Goal: Feedback & Contribution: Contribute content

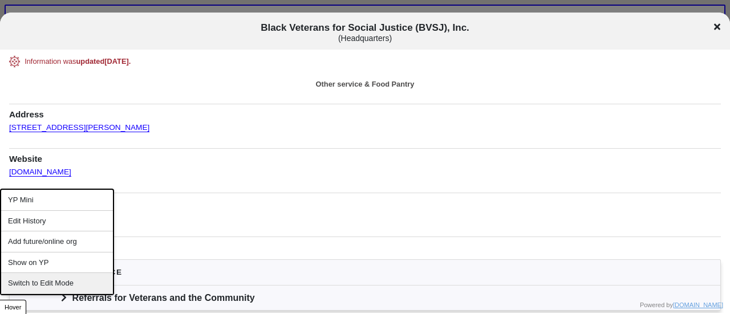
click at [37, 279] on div "Switch to Edit Mode" at bounding box center [57, 283] width 112 height 21
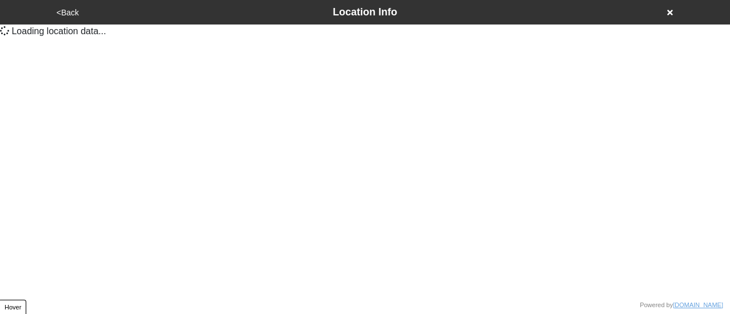
click at [668, 11] on icon at bounding box center [670, 13] width 6 height 6
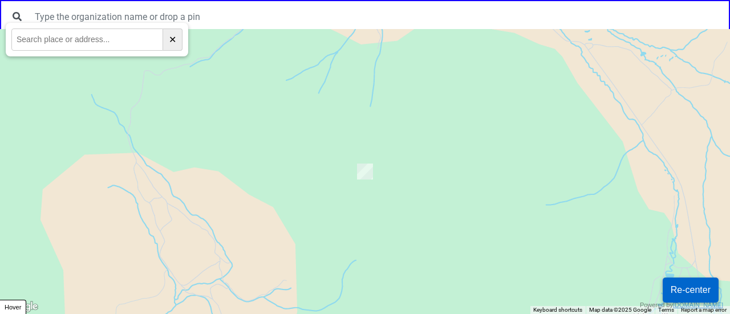
drag, startPoint x: 113, startPoint y: 27, endPoint x: 84, endPoint y: 38, distance: 30.7
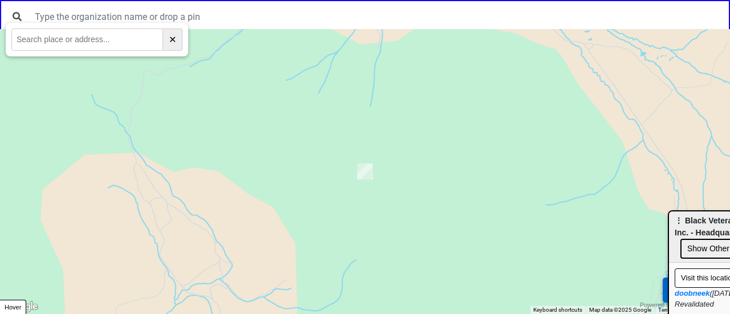
paste input "7711 18th Ave, Brooklyn,"
type input "7711 18th Ave, Brooklyn"
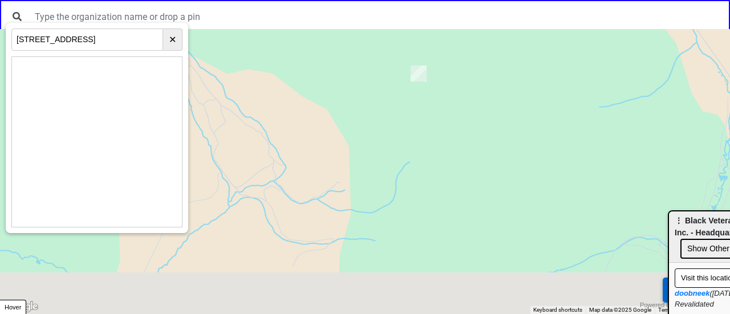
drag, startPoint x: 302, startPoint y: 260, endPoint x: 357, endPoint y: 157, distance: 116.4
click at [357, 157] on div at bounding box center [365, 171] width 730 height 285
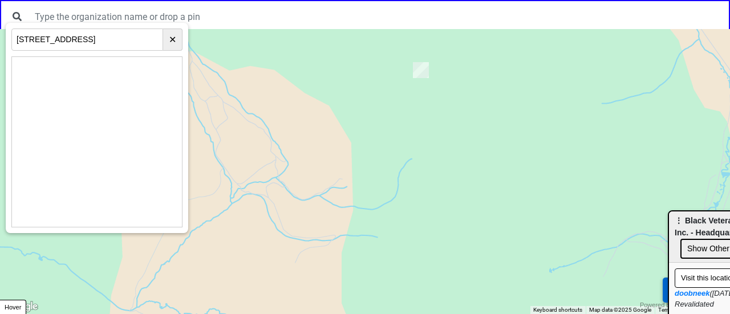
click at [664, 292] on button "Re-center" at bounding box center [691, 290] width 56 height 25
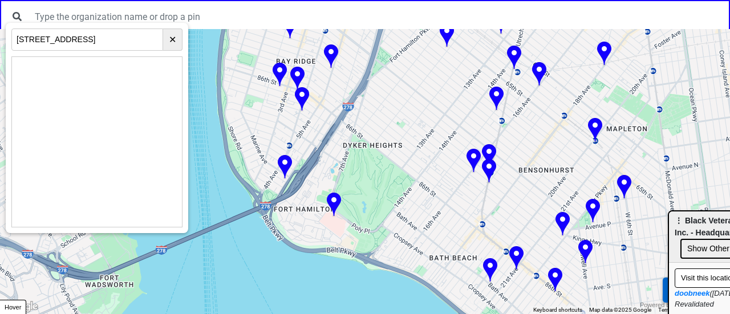
drag, startPoint x: 491, startPoint y: 164, endPoint x: 445, endPoint y: 90, distance: 87.1
click at [445, 90] on div at bounding box center [365, 171] width 730 height 285
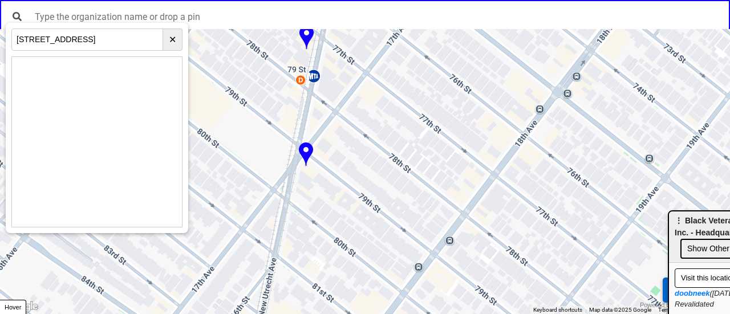
drag, startPoint x: 429, startPoint y: 221, endPoint x: 425, endPoint y: 206, distance: 15.2
click at [425, 206] on div at bounding box center [365, 171] width 730 height 285
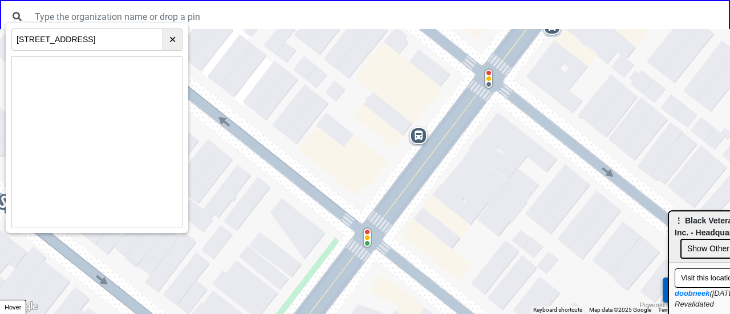
drag, startPoint x: 531, startPoint y: 159, endPoint x: 469, endPoint y: 174, distance: 63.9
click at [469, 174] on div at bounding box center [365, 171] width 730 height 285
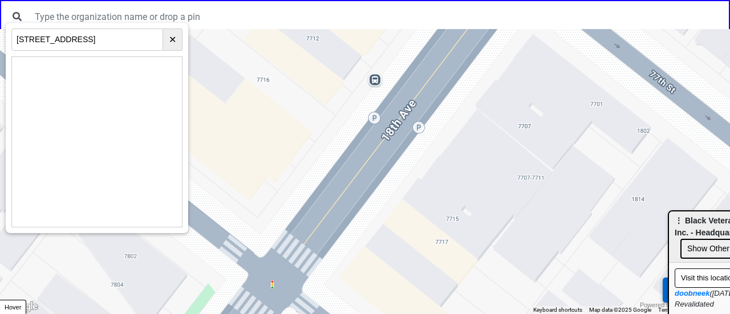
click at [457, 169] on div at bounding box center [365, 171] width 730 height 285
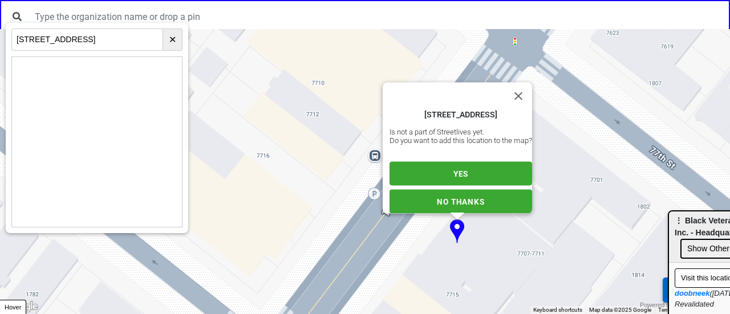
click at [449, 175] on button "YES" at bounding box center [461, 174] width 143 height 24
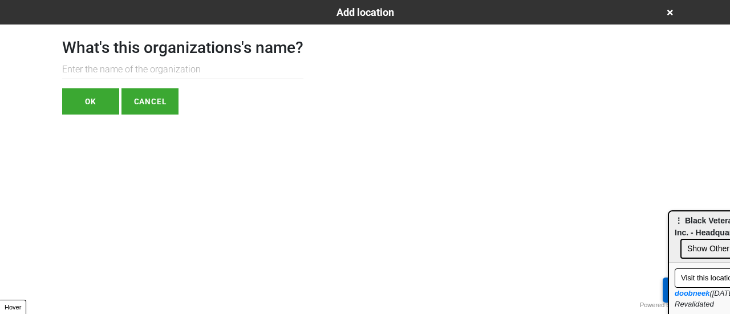
click at [188, 65] on input "text" at bounding box center [182, 69] width 241 height 19
drag, startPoint x: 245, startPoint y: 72, endPoint x: 276, endPoint y: 68, distance: 31.1
click at [249, 72] on input "text" at bounding box center [182, 69] width 241 height 19
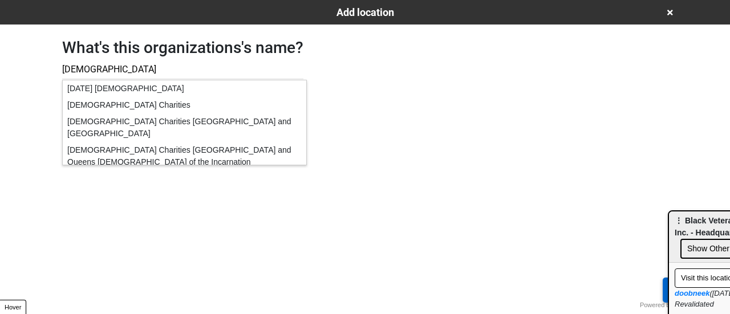
click at [219, 120] on div "Catholic Charities Brooklyn and Queens" at bounding box center [185, 128] width 244 height 29
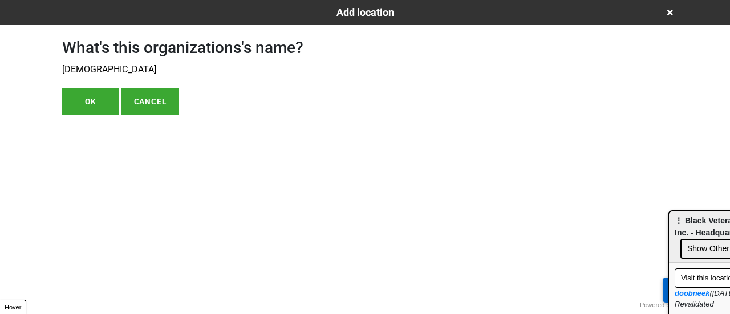
click at [240, 75] on input "cathol" at bounding box center [182, 69] width 241 height 19
type input "[DEMOGRAPHIC_DATA] Charities Brooklyn and [GEOGRAPHIC_DATA] (CCBQ)"
click at [82, 104] on button "OK" at bounding box center [90, 101] width 57 height 26
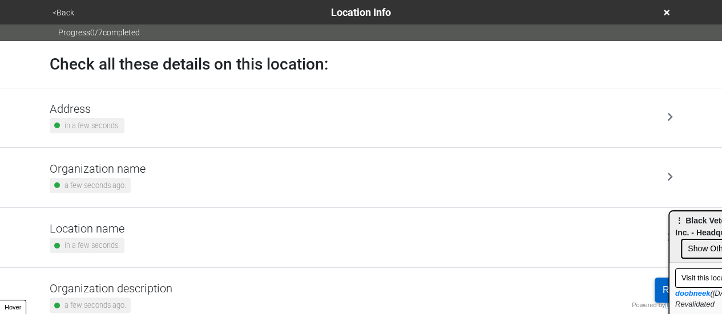
click at [148, 113] on div "Address in a few seconds." at bounding box center [361, 117] width 623 height 31
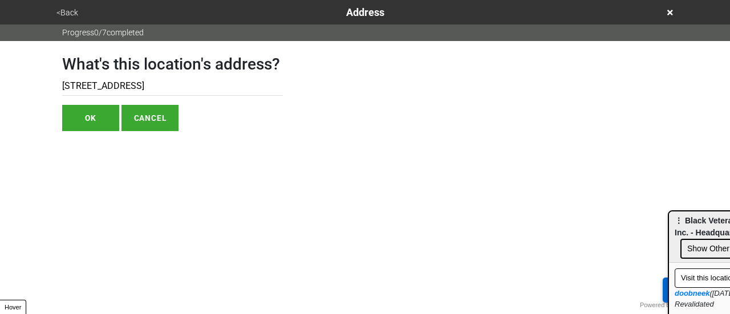
click at [136, 80] on input "[STREET_ADDRESS]" at bounding box center [172, 86] width 221 height 19
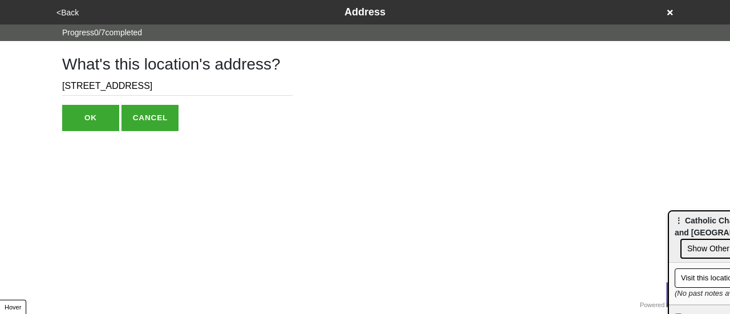
click at [63, 13] on button "<Back" at bounding box center [67, 12] width 29 height 13
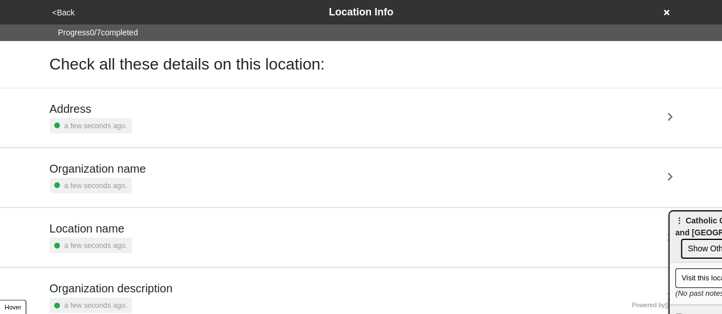
scroll to position [217, 0]
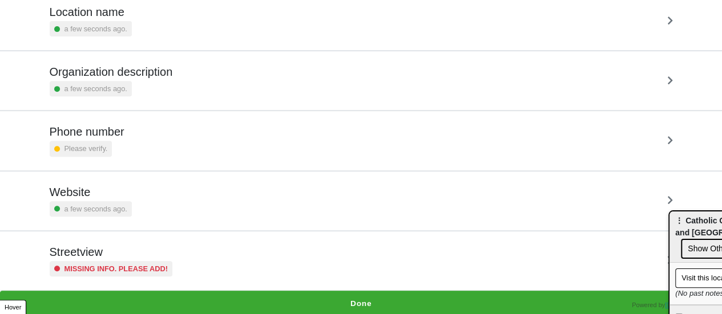
click at [188, 282] on div "Streetview Missing info. Please add!" at bounding box center [361, 261] width 650 height 59
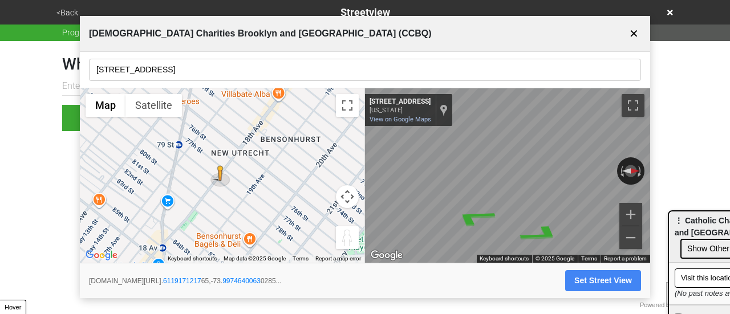
drag, startPoint x: 635, startPoint y: 37, endPoint x: 625, endPoint y: 34, distance: 10.5
click at [635, 37] on button "✕" at bounding box center [634, 34] width 14 height 22
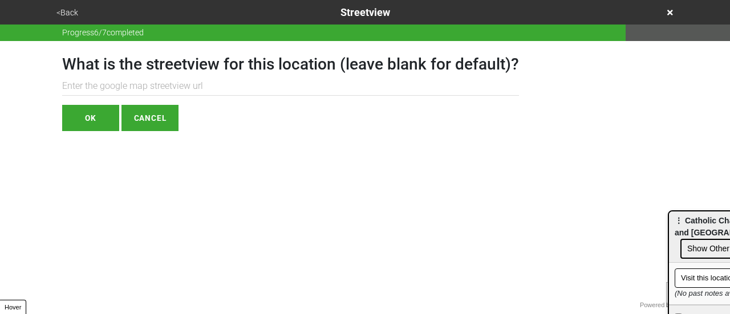
drag, startPoint x: 173, startPoint y: 79, endPoint x: 186, endPoint y: 79, distance: 13.1
click at [186, 79] on input "text" at bounding box center [290, 86] width 457 height 19
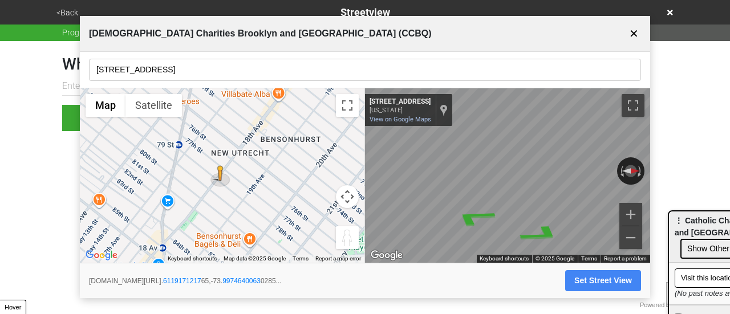
click at [128, 71] on input "[STREET_ADDRESS]" at bounding box center [365, 70] width 552 height 22
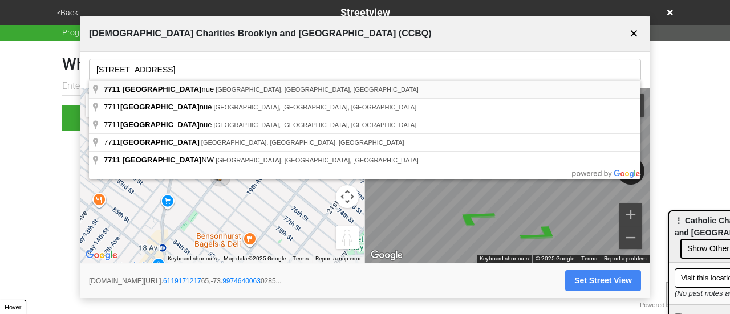
type input "[STREET_ADDRESS]"
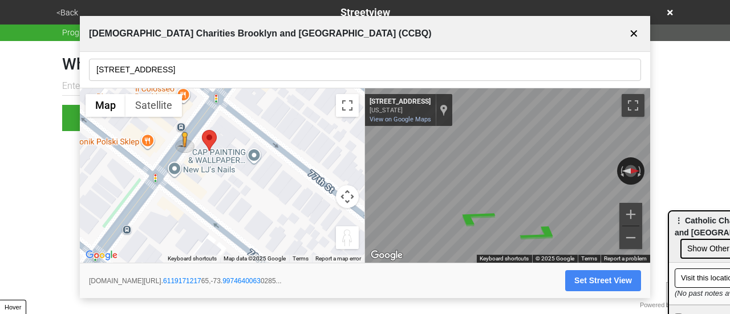
drag, startPoint x: 229, startPoint y: 181, endPoint x: 252, endPoint y: 200, distance: 29.9
click at [246, 200] on div "To activate drag with keyboard, press Alt + Enter. Once in keyboard drag state,…" at bounding box center [222, 175] width 285 height 175
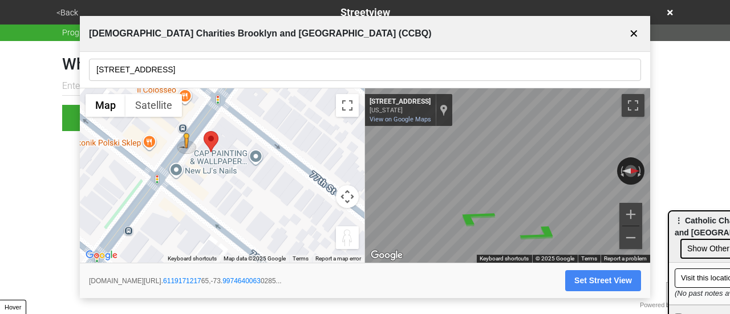
click at [337, 175] on div "← Move left → Move right ↑ Move up ↓ Move down + Zoom in - Zoom out Home Jump l…" at bounding box center [365, 175] width 570 height 175
click at [350, 153] on div "← Move left → Move right ↑ Move up ↓ Move down + Zoom in - Zoom out Home Jump l…" at bounding box center [365, 175] width 570 height 175
click at [310, 150] on div "← Move left → Move right ↑ Move up ↓ Move down + Zoom in - Zoom out Home Jump l…" at bounding box center [365, 175] width 570 height 175
click at [285, 146] on div "← Move left → Move right ↑ Move up ↓ Move down + Zoom in - Zoom out Home Jump l…" at bounding box center [365, 175] width 570 height 175
click at [271, 148] on div "← Move left → Move right ↑ Move up ↓ Move down + Zoom in - Zoom out Home Jump l…" at bounding box center [365, 175] width 570 height 175
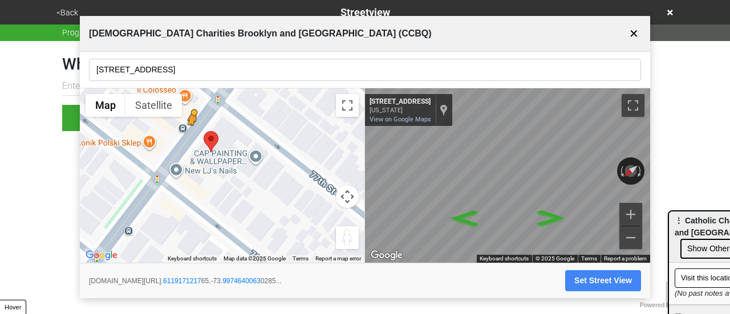
drag, startPoint x: 186, startPoint y: 136, endPoint x: 192, endPoint y: 131, distance: 8.5
drag, startPoint x: 338, startPoint y: 229, endPoint x: 188, endPoint y: 129, distance: 180.0
click at [188, 129] on div "To activate drag with keyboard, press Alt + Enter. Once in keyboard drag state,…" at bounding box center [222, 175] width 285 height 175
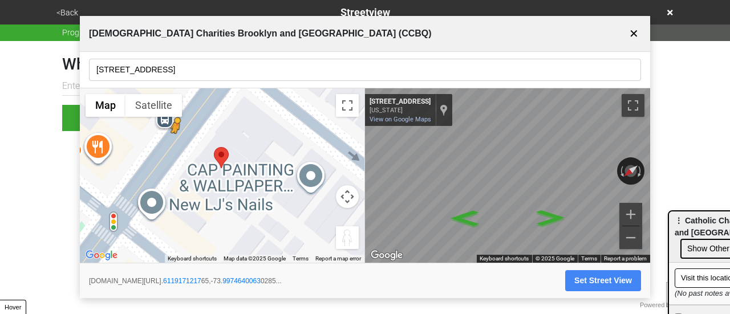
drag, startPoint x: 345, startPoint y: 239, endPoint x: 307, endPoint y: 161, distance: 86.2
click at [169, 139] on div "To activate drag with keyboard, press Alt + Enter. Once in keyboard drag state,…" at bounding box center [222, 175] width 285 height 175
drag, startPoint x: 626, startPoint y: 35, endPoint x: 391, endPoint y: 1, distance: 237.5
click at [626, 35] on div "Catholic Charities Brooklyn and Queens (CCBQ) ✕" at bounding box center [365, 34] width 570 height 36
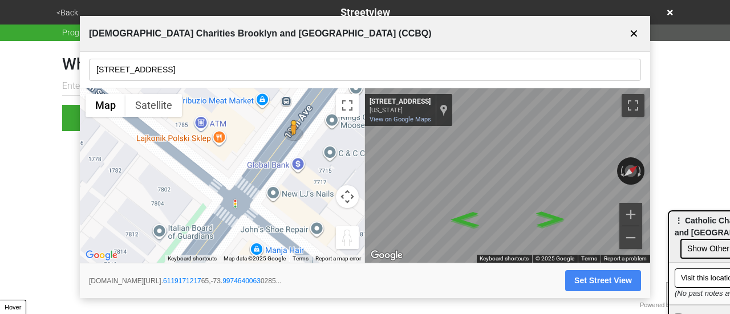
drag, startPoint x: 289, startPoint y: 143, endPoint x: 267, endPoint y: 164, distance: 30.7
click at [255, 165] on div "To activate drag with keyboard, press Alt + Enter. Once in keyboard drag state,…" at bounding box center [222, 175] width 285 height 175
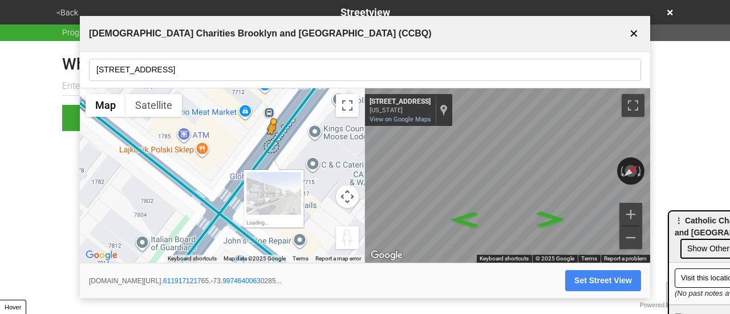
drag, startPoint x: 278, startPoint y: 146, endPoint x: 271, endPoint y: 152, distance: 9.7
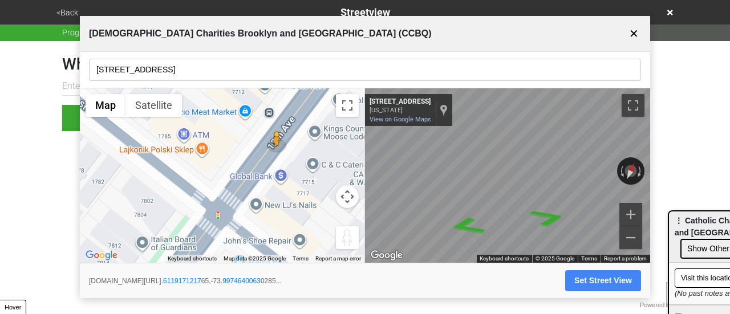
click at [343, 153] on div "← Move left → Move right ↑ Move up ↓ Move down + Zoom in - Zoom out Home Jump l…" at bounding box center [365, 175] width 570 height 175
click at [217, 74] on input "[STREET_ADDRESS]" at bounding box center [365, 70] width 552 height 22
click at [354, 183] on div "← Move left → Move right ↑ Move up ↓ Move down + Zoom in - Zoom out Home Jump l…" at bounding box center [365, 175] width 570 height 175
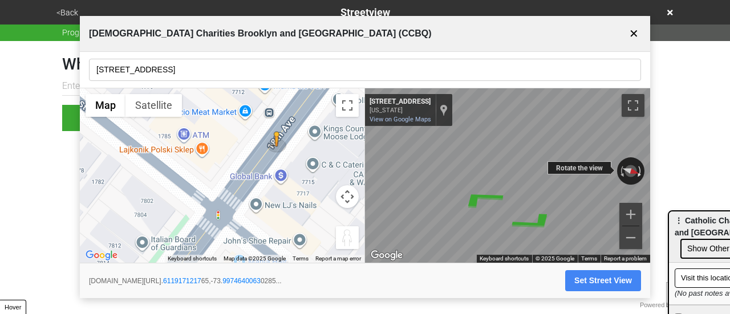
click at [638, 166] on div "← Move left → Move right ↑ Move up ↓ Move down + Zoom in - Zoom out [STREET_ADD…" at bounding box center [507, 175] width 285 height 175
click at [623, 168] on div "← Move left → Move right ↑ Move up ↓ Move down + Zoom in - Zoom out [STREET_ADD…" at bounding box center [507, 175] width 285 height 175
click at [621, 179] on div "← Move left → Move right ↑ Move up ↓ Move down + Zoom in - Zoom out [STREET_ADD…" at bounding box center [507, 175] width 285 height 175
click at [618, 169] on div "← Move left → Move right ↑ Move up ↓ Move down + Zoom in - Zoom out [STREET_ADD…" at bounding box center [507, 175] width 285 height 175
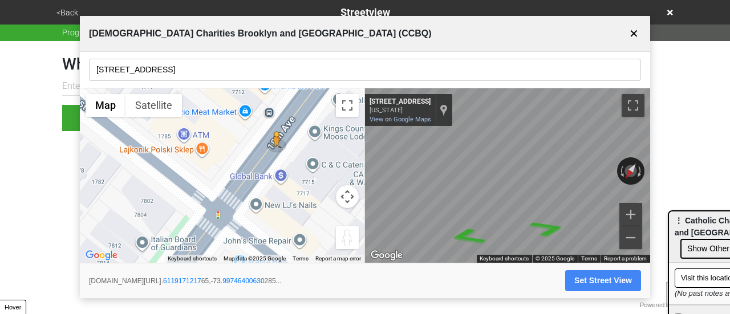
click at [590, 282] on button "Set Street View" at bounding box center [603, 280] width 76 height 21
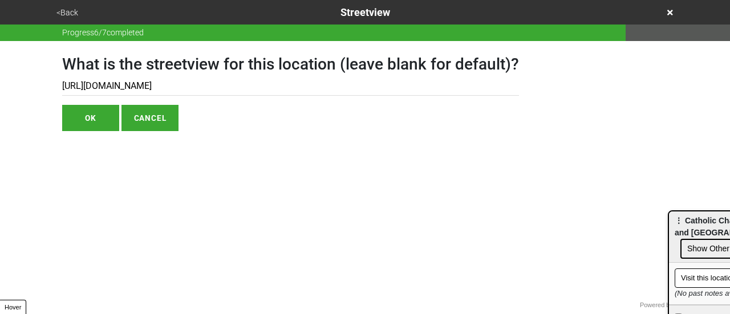
type input "https://www.google.com/maps/@40.611917121765,-73.99746400630285,3a,75y,145.6826…"
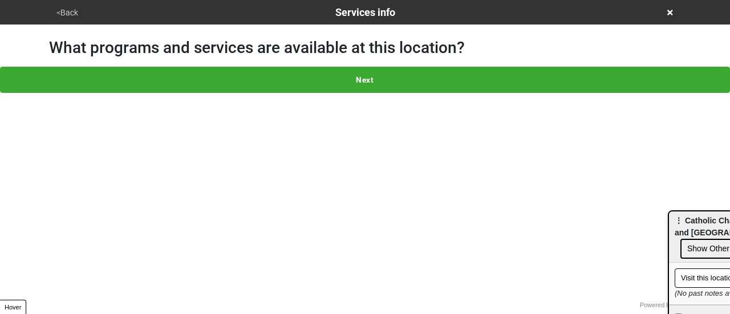
click at [65, 12] on button "<Back" at bounding box center [67, 12] width 29 height 13
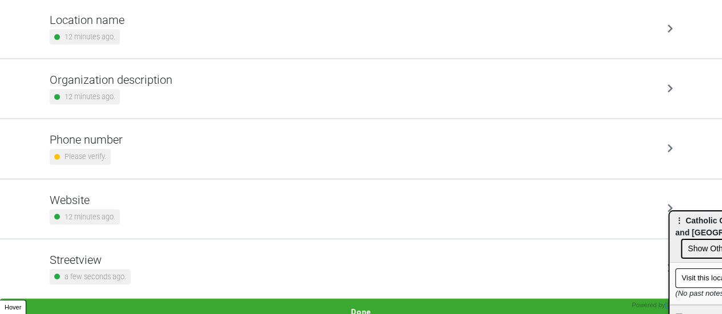
scroll to position [217, 0]
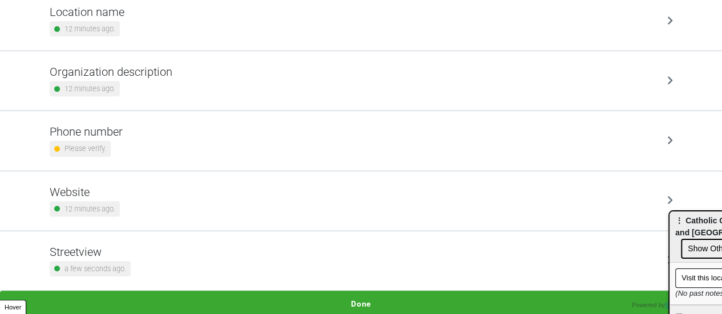
click at [167, 249] on div "Streetview a few seconds ago." at bounding box center [361, 260] width 623 height 31
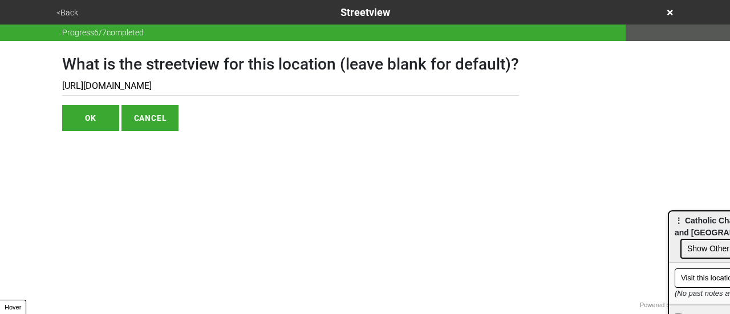
click at [253, 88] on input "https://www.google.com/maps/@40.611917121765,-73.99746400630285,3a,75y,145.6826…" at bounding box center [290, 86] width 457 height 19
click at [108, 92] on input "text" at bounding box center [290, 86] width 457 height 19
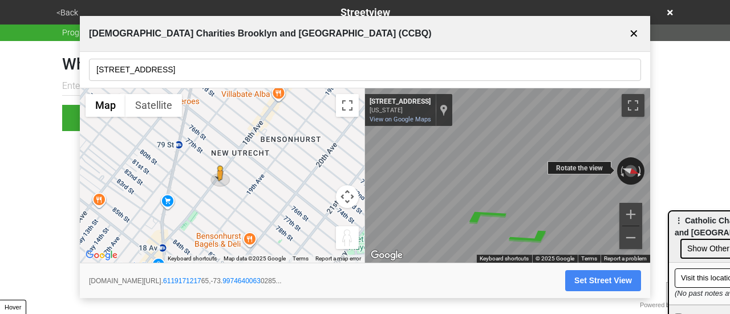
click at [670, 172] on html "<Back Streetview Progress 6 / 7 completed What is the streetview for this locat…" at bounding box center [365, 88] width 730 height 177
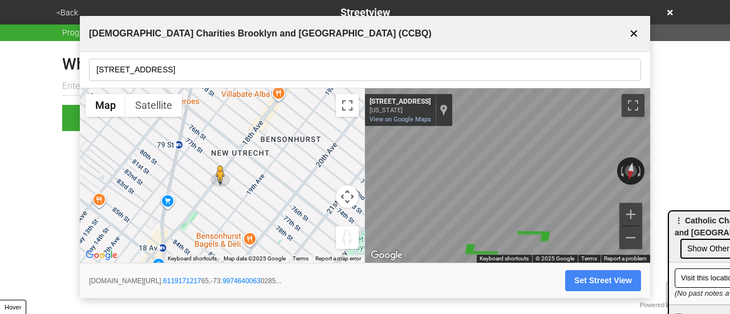
click at [700, 177] on html "<Back Streetview Progress 6 / 7 completed What is the streetview for this locat…" at bounding box center [365, 88] width 730 height 177
click at [318, 186] on div "← Move left → Move right ↑ Move up ↓ Move down + Zoom in - Zoom out Home Jump l…" at bounding box center [365, 175] width 570 height 175
click at [145, 70] on input "[STREET_ADDRESS]" at bounding box center [365, 70] width 552 height 22
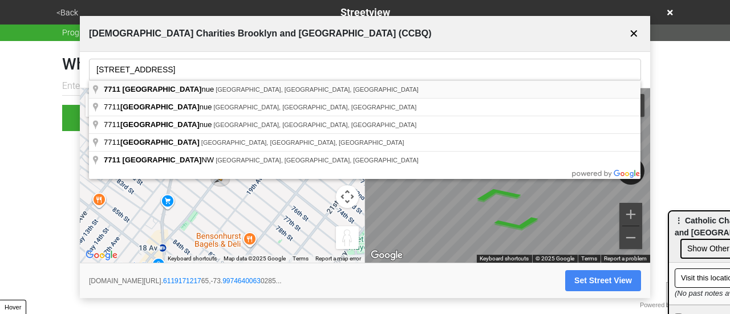
type input "[STREET_ADDRESS]"
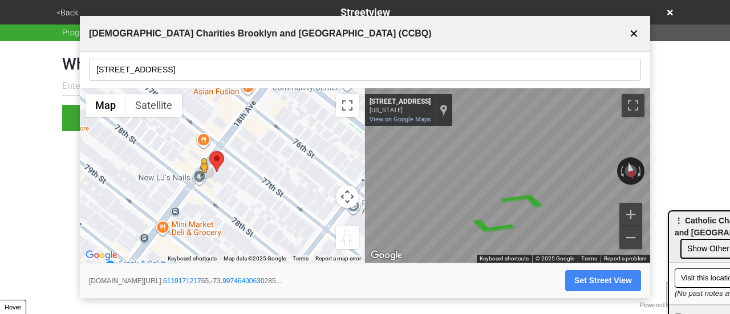
click at [686, 162] on html "<Back Streetview Progress 6 / 7 completed What is the streetview for this locat…" at bounding box center [365, 88] width 730 height 177
click at [641, 160] on div "← Move left → Move right ↑ Move up ↓ Move down + Zoom in - Zoom out [STREET_ADD…" at bounding box center [507, 175] width 285 height 175
click at [458, 213] on icon "Go Northeast, 18th Ave" at bounding box center [465, 215] width 53 height 24
click at [462, 217] on icon "Go Northeast, 18th Ave" at bounding box center [465, 215] width 53 height 24
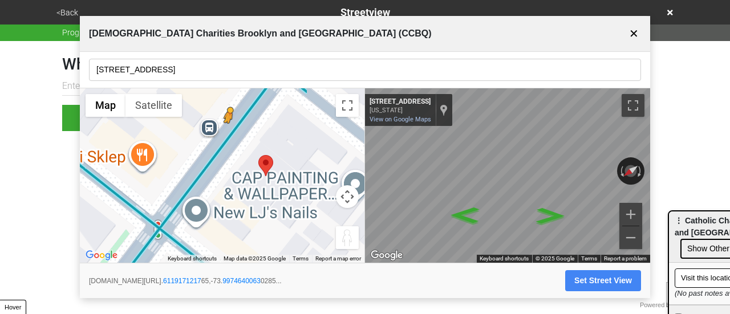
drag, startPoint x: 218, startPoint y: 157, endPoint x: 230, endPoint y: 136, distance: 24.6
